Goal: Transaction & Acquisition: Purchase product/service

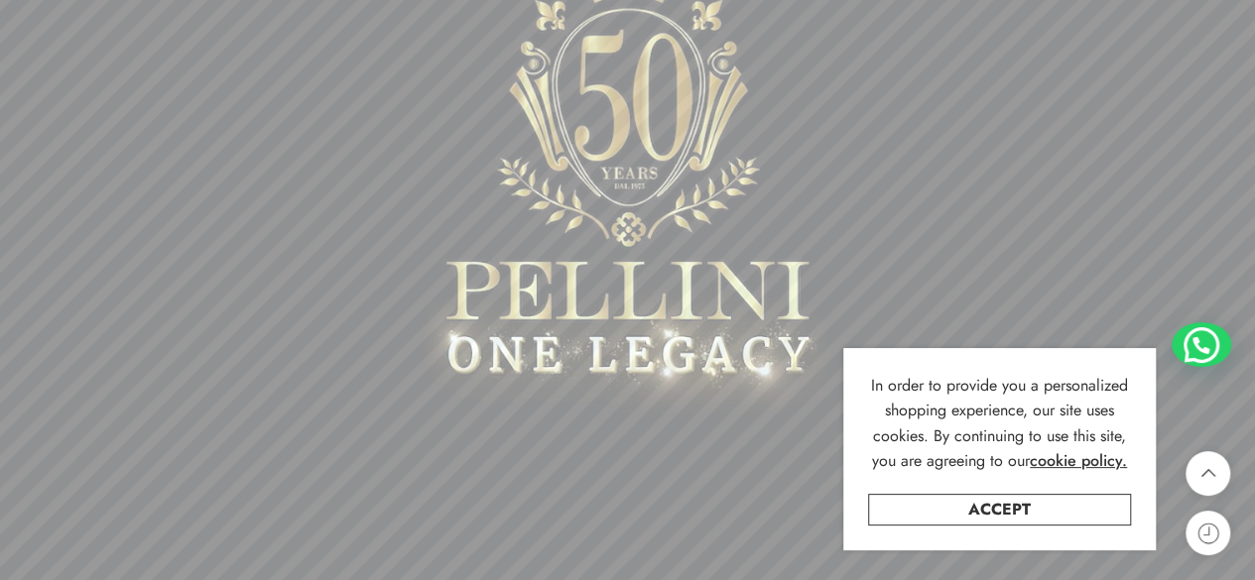
scroll to position [397, 0]
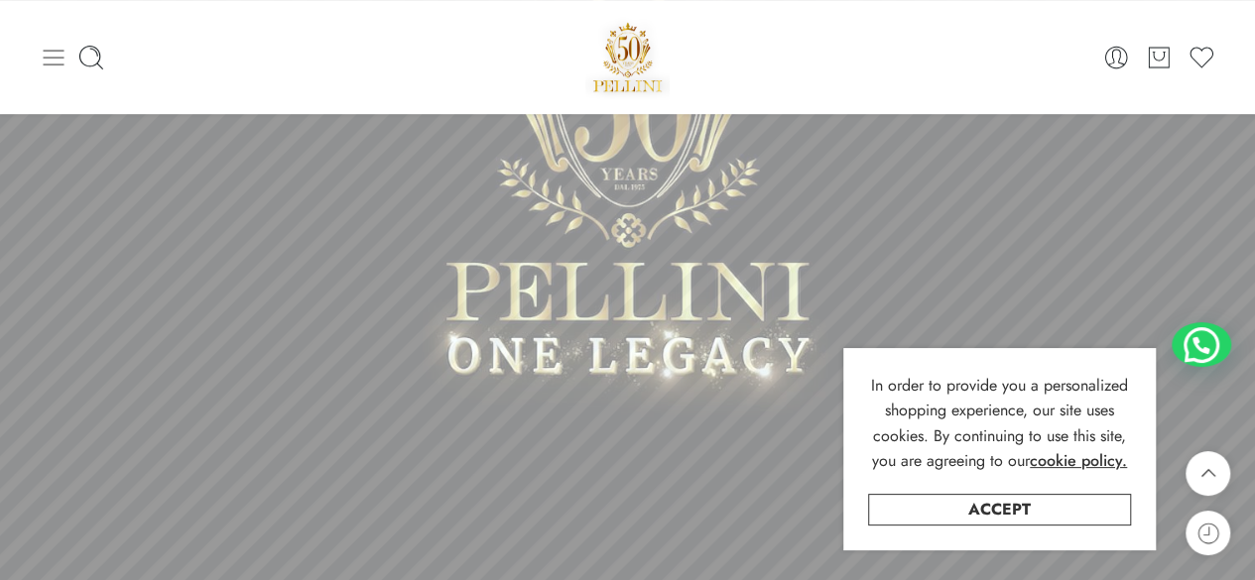
click at [59, 60] on icon at bounding box center [54, 58] width 28 height 28
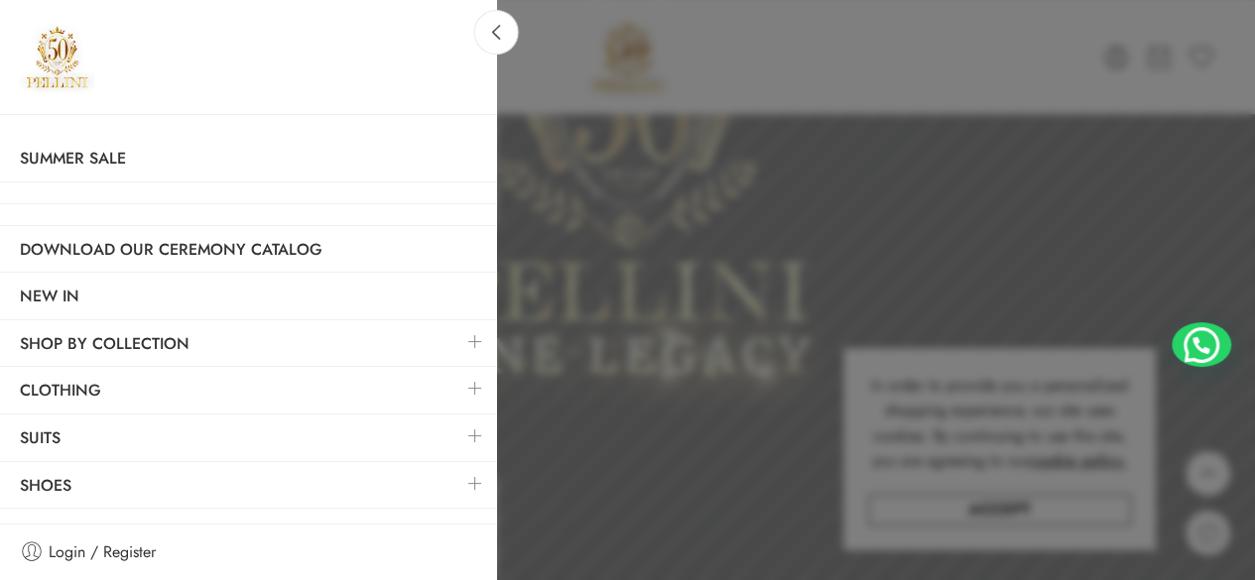
click at [458, 338] on link at bounding box center [475, 341] width 42 height 43
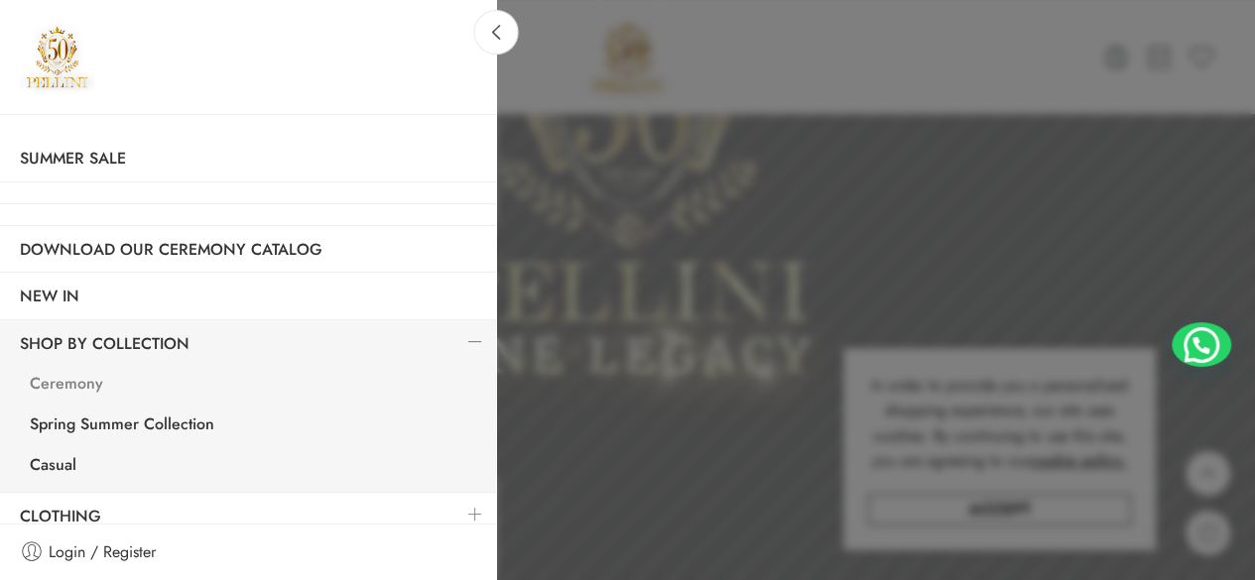
click at [76, 384] on link "Ceremony" at bounding box center [253, 386] width 486 height 41
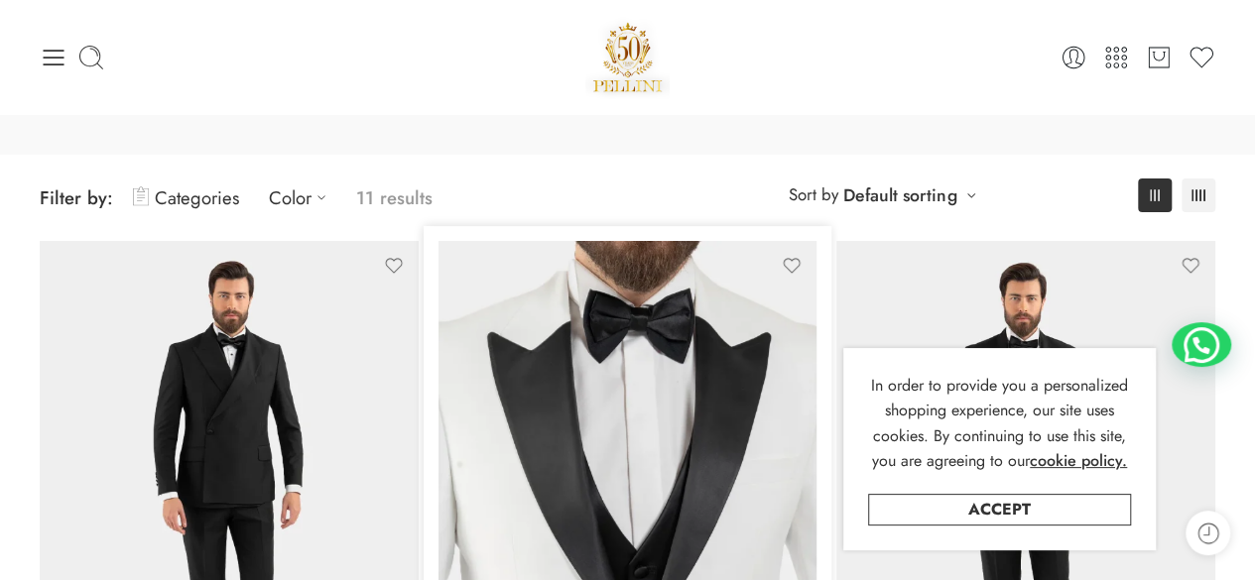
scroll to position [397, 0]
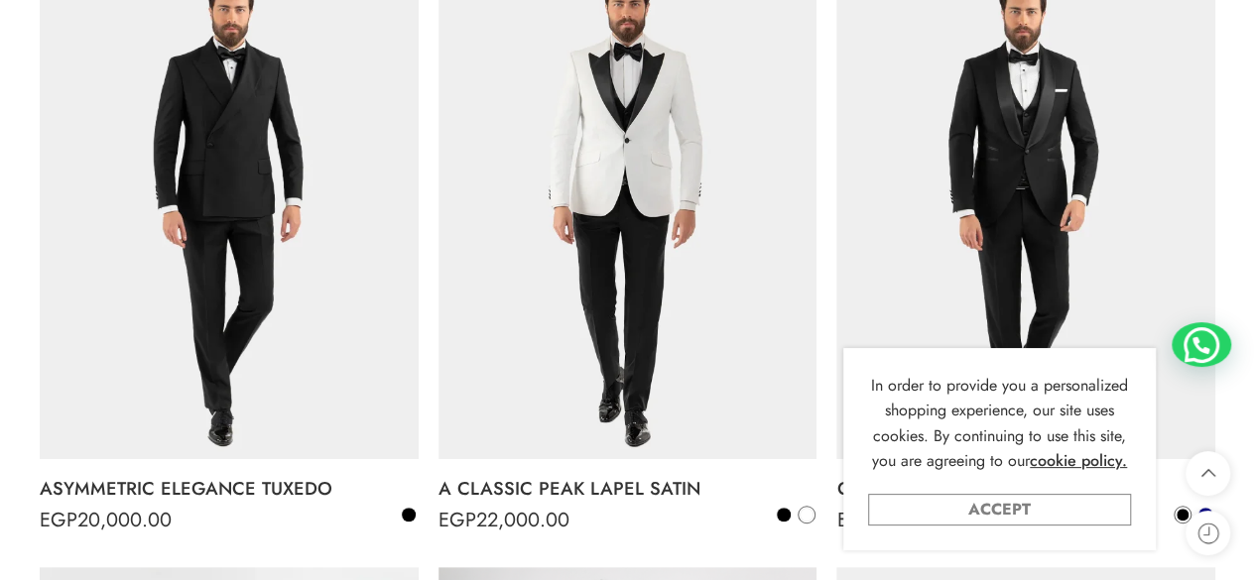
click at [1099, 507] on link "Accept" at bounding box center [999, 510] width 263 height 32
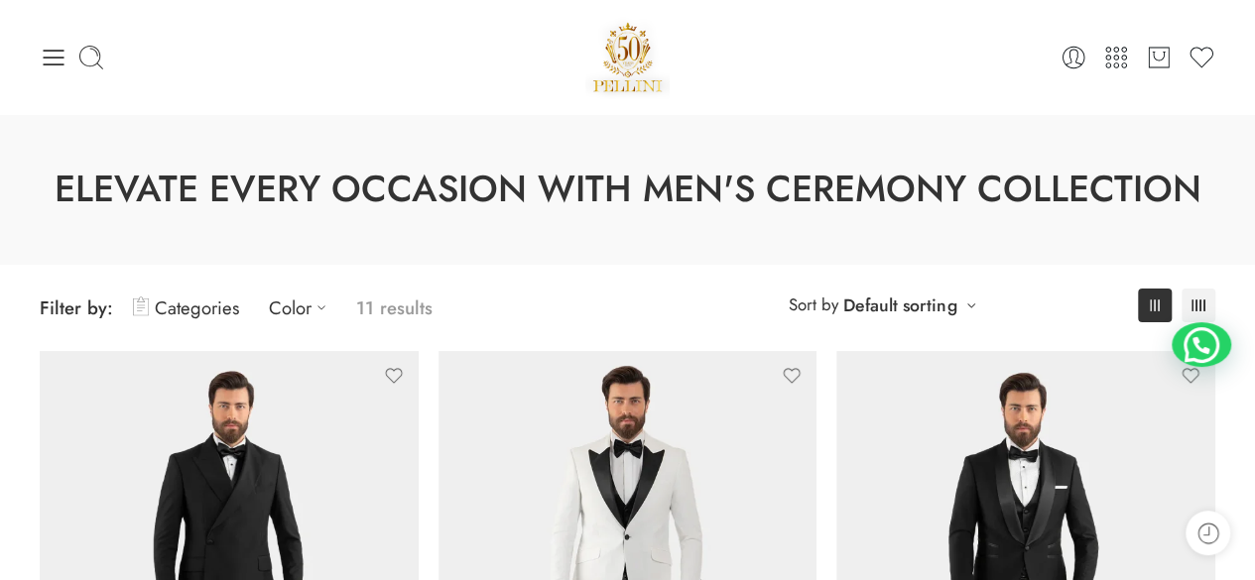
scroll to position [99, 0]
